Goal: Register for event/course

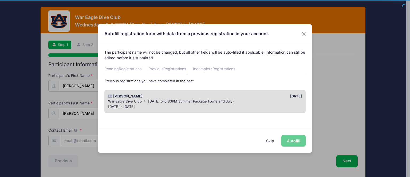
click at [298, 141] on div "Skip Autofill" at bounding box center [204, 141] width 213 height 24
click at [233, 96] on div "[DATE]" at bounding box center [254, 96] width 99 height 5
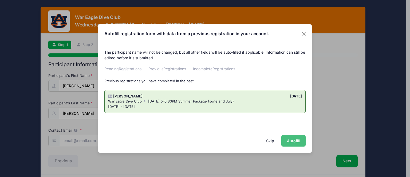
click at [292, 139] on button "Autofill" at bounding box center [293, 140] width 24 height 11
type input "[EMAIL_ADDRESS][DOMAIN_NAME]"
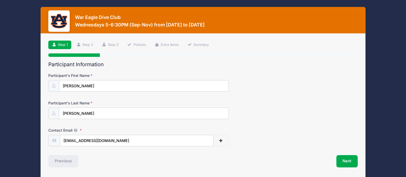
click at [251, 117] on div "Participant's Last Name [GEOGRAPHIC_DATA]" at bounding box center [202, 109] width 309 height 19
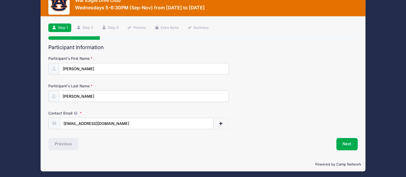
scroll to position [18, 0]
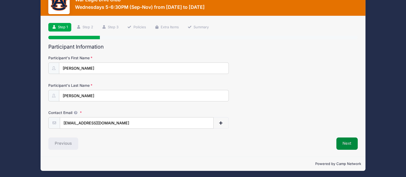
click at [345, 142] on button "Next" at bounding box center [347, 143] width 22 height 12
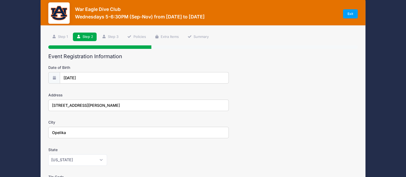
scroll to position [0, 0]
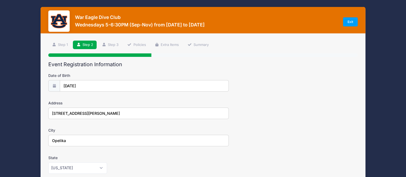
click at [253, 128] on div "City Opelika" at bounding box center [202, 136] width 309 height 19
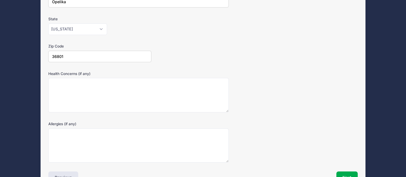
scroll to position [172, 0]
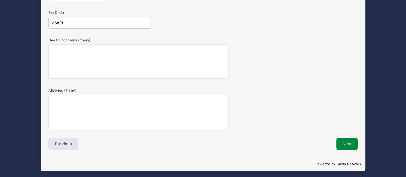
click at [338, 139] on button "Next" at bounding box center [347, 144] width 22 height 12
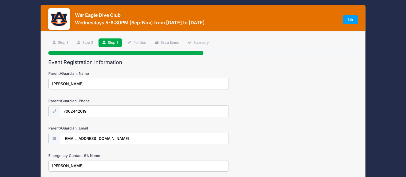
scroll to position [0, 0]
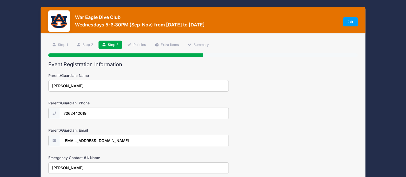
click at [338, 139] on div "Parent/Guardian: Email [EMAIL_ADDRESS][DOMAIN_NAME]" at bounding box center [202, 136] width 309 height 19
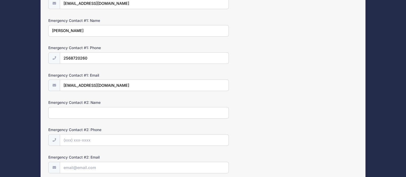
scroll to position [181, 0]
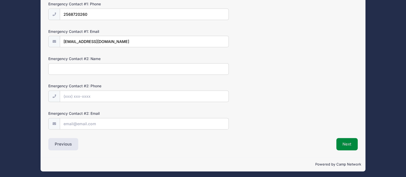
click at [346, 143] on button "Next" at bounding box center [347, 144] width 22 height 12
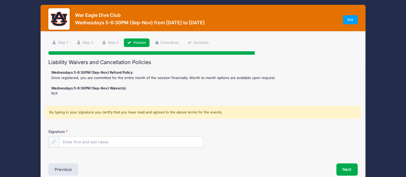
scroll to position [0, 0]
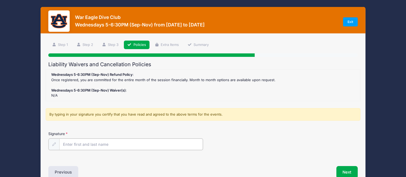
click at [105, 145] on input "Signature" at bounding box center [130, 143] width 143 height 11
type input "[PERSON_NAME]"
click at [240, 147] on div "Signature [PERSON_NAME]" at bounding box center [202, 140] width 309 height 19
click at [343, 170] on button "Next" at bounding box center [347, 171] width 22 height 12
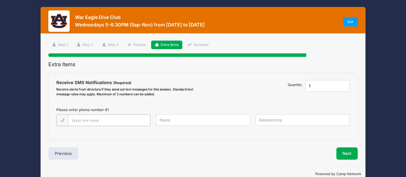
click at [93, 121] on input "text" at bounding box center [109, 119] width 82 height 11
type input "(2"
type input "[PHONE_NUMBER]"
type input "/"
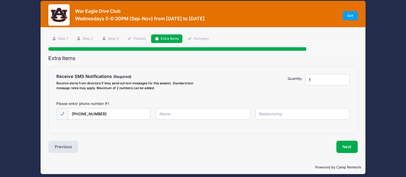
scroll to position [9, 0]
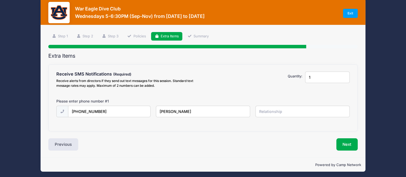
type input "[PERSON_NAME]"
type input "Mother"
click at [342, 142] on button "Next" at bounding box center [347, 144] width 22 height 12
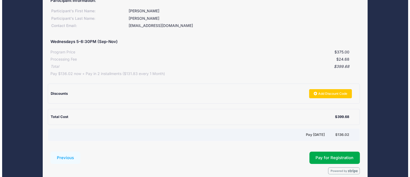
scroll to position [87, 0]
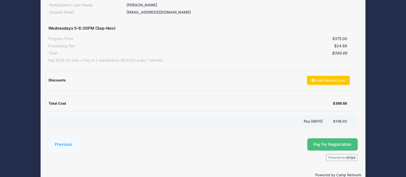
click at [319, 144] on span "Pay for Registration" at bounding box center [332, 144] width 38 height 5
